Goal: Use online tool/utility

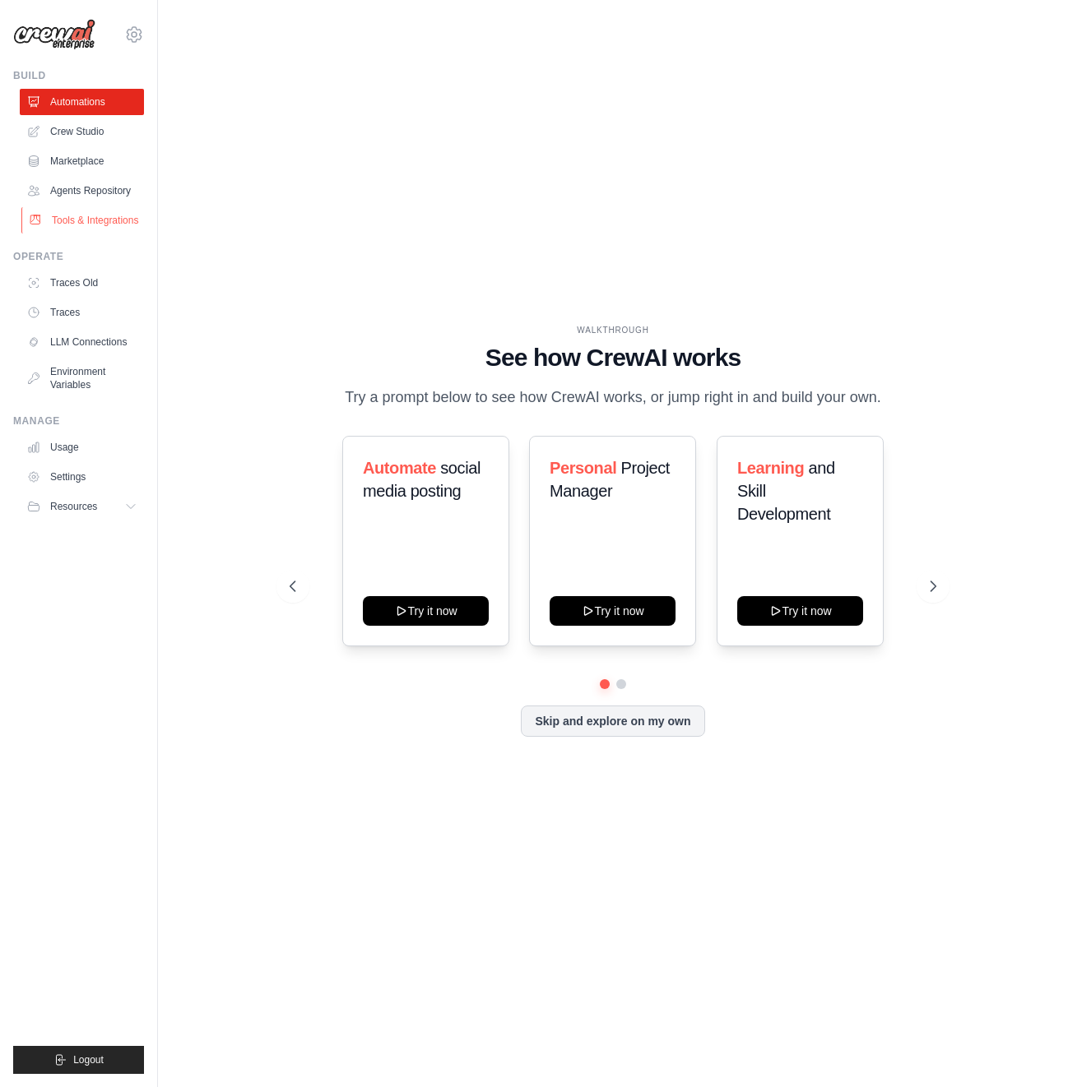
click at [121, 221] on link "Tools & Integrations" at bounding box center [83, 220] width 124 height 26
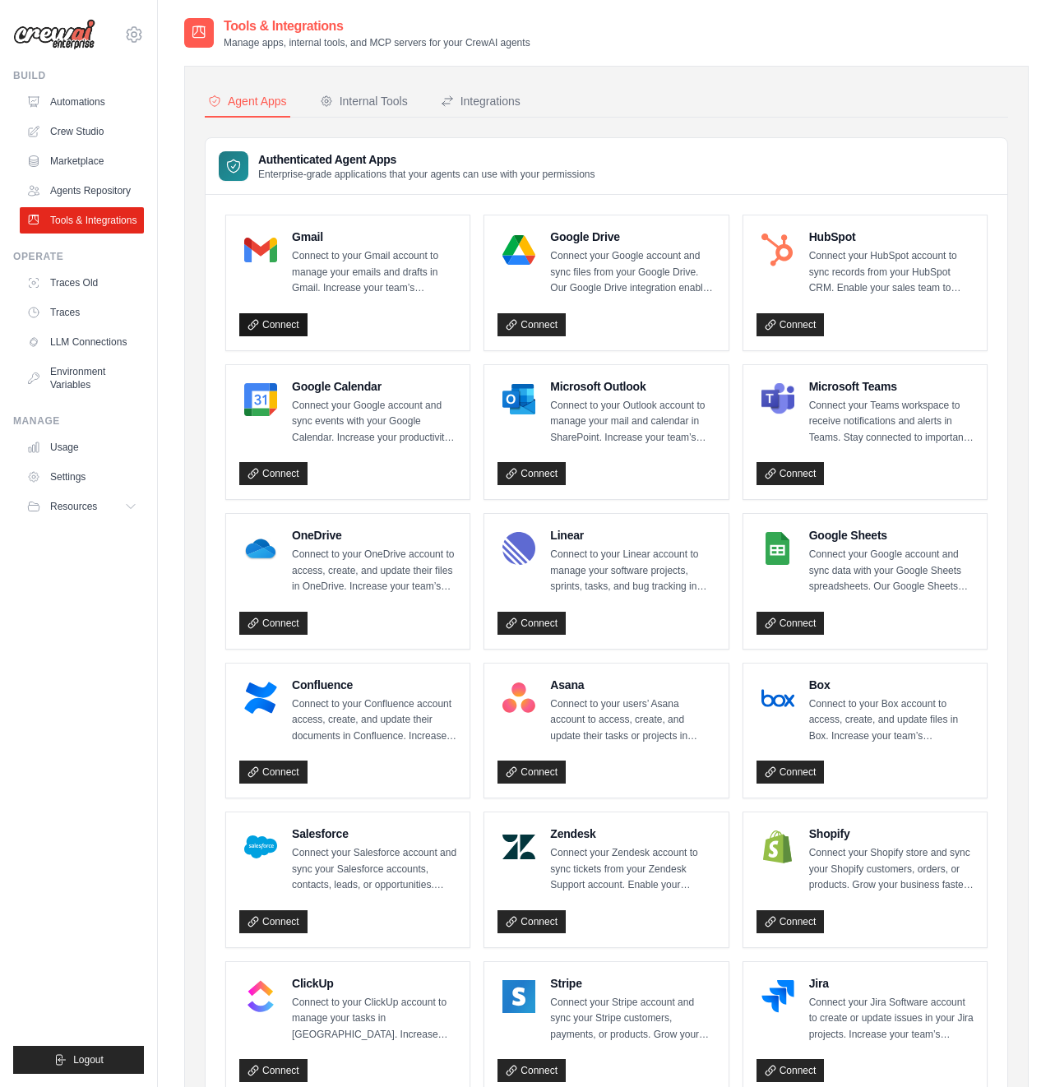
click at [267, 322] on link "Connect" at bounding box center [273, 324] width 68 height 23
